Goal: Task Accomplishment & Management: Manage account settings

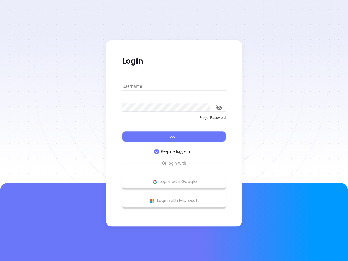
click at [174, 130] on div "Login" at bounding box center [173, 133] width 103 height 17
click at [174, 86] on input "Username" at bounding box center [173, 86] width 103 height 9
click at [219, 108] on icon "toggle password visibility" at bounding box center [219, 107] width 6 height 5
click at [174, 136] on span "Login" at bounding box center [173, 136] width 9 height 5
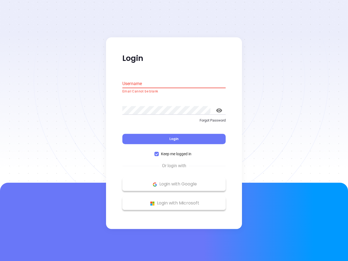
click at [174, 151] on span "Keep me logged in" at bounding box center [176, 154] width 35 height 6
click at [159, 152] on input "Keep me logged in" at bounding box center [156, 154] width 4 height 4
checkbox input "false"
click at [174, 182] on p "Login with Google" at bounding box center [174, 184] width 98 height 8
click at [174, 201] on p "Login with Microsoft" at bounding box center [174, 203] width 98 height 8
